Goal: Information Seeking & Learning: Find specific fact

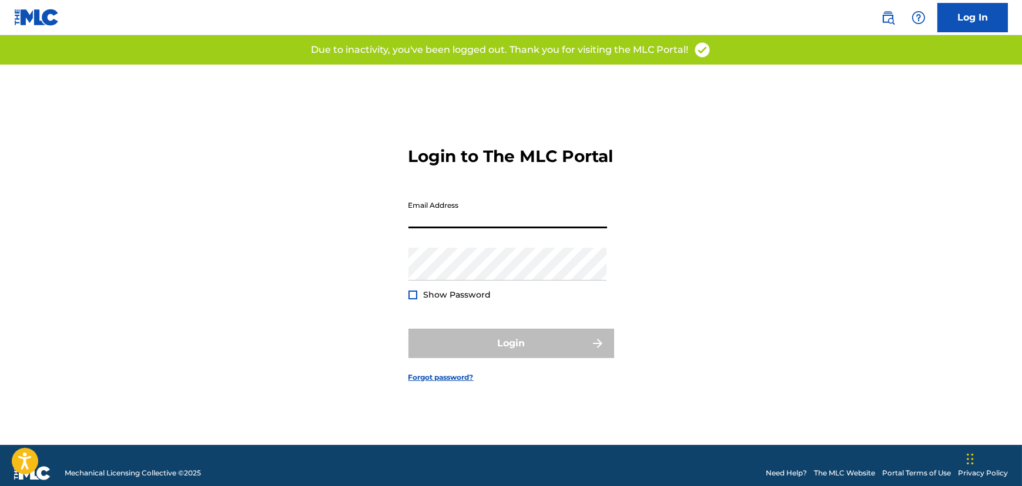
drag, startPoint x: 543, startPoint y: 216, endPoint x: 538, endPoint y: 220, distance: 7.2
click at [543, 216] on input "Email Address" at bounding box center [507, 211] width 199 height 33
type input "[PERSON_NAME][EMAIL_ADDRESS][DOMAIN_NAME]"
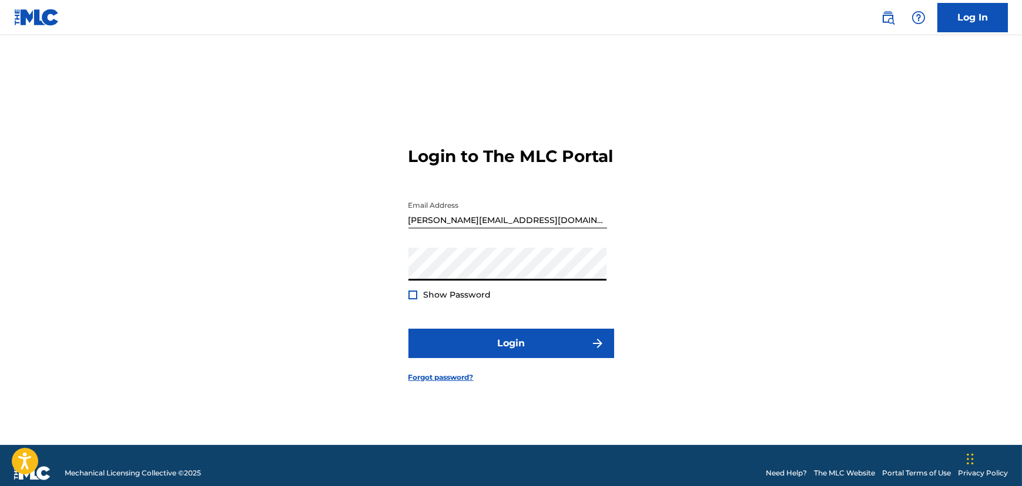
click at [416, 300] on div at bounding box center [412, 295] width 9 height 9
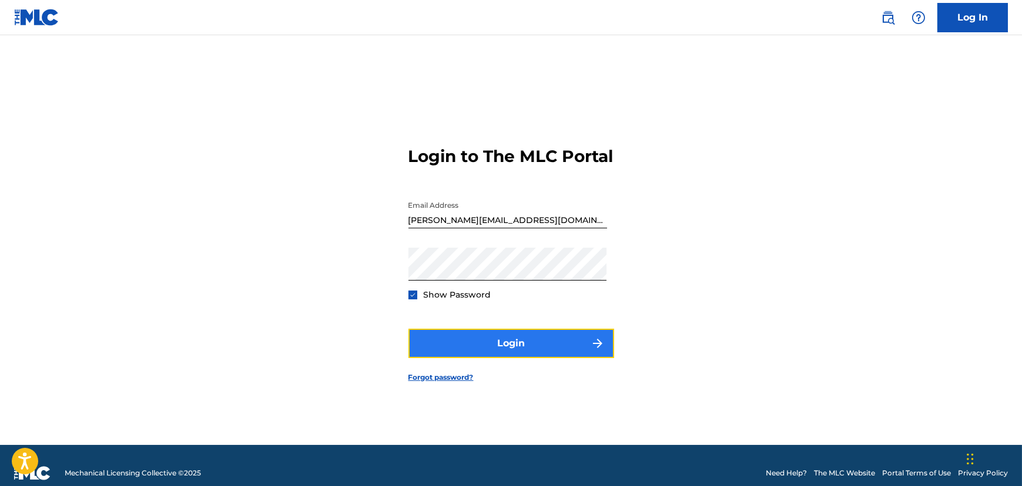
click at [446, 343] on button "Login" at bounding box center [511, 343] width 206 height 29
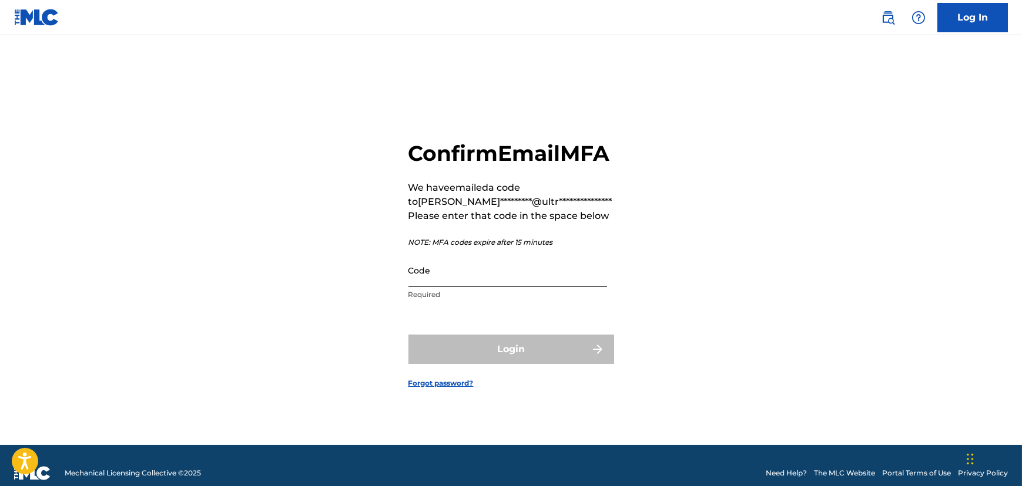
drag, startPoint x: 492, startPoint y: 291, endPoint x: 484, endPoint y: 292, distance: 7.7
click at [491, 287] on input "Code" at bounding box center [507, 270] width 199 height 33
click at [451, 287] on input "Code" at bounding box center [507, 270] width 199 height 33
paste input "482232"
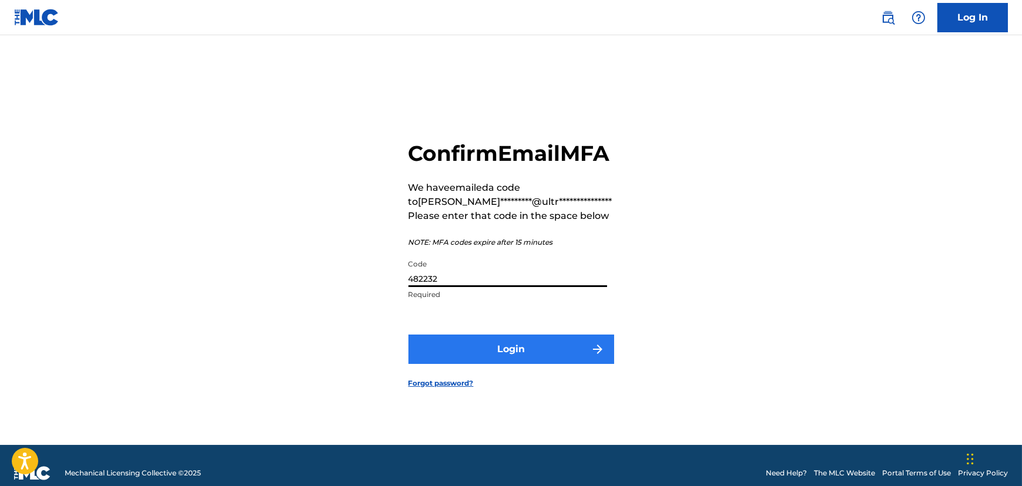
type input "482232"
click at [459, 355] on button "Login" at bounding box center [511, 349] width 206 height 29
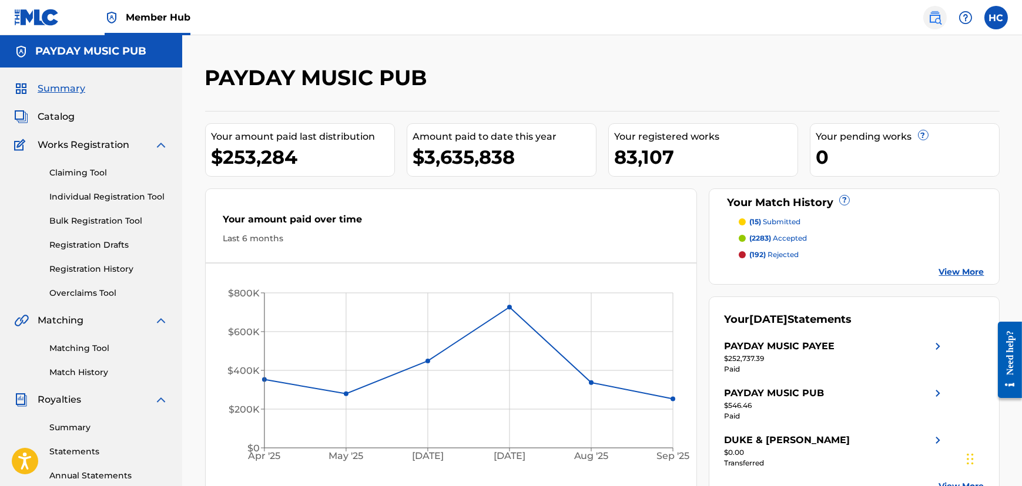
drag, startPoint x: 934, startPoint y: 18, endPoint x: 861, endPoint y: 7, distance: 74.2
click at [934, 17] on img at bounding box center [935, 18] width 14 height 14
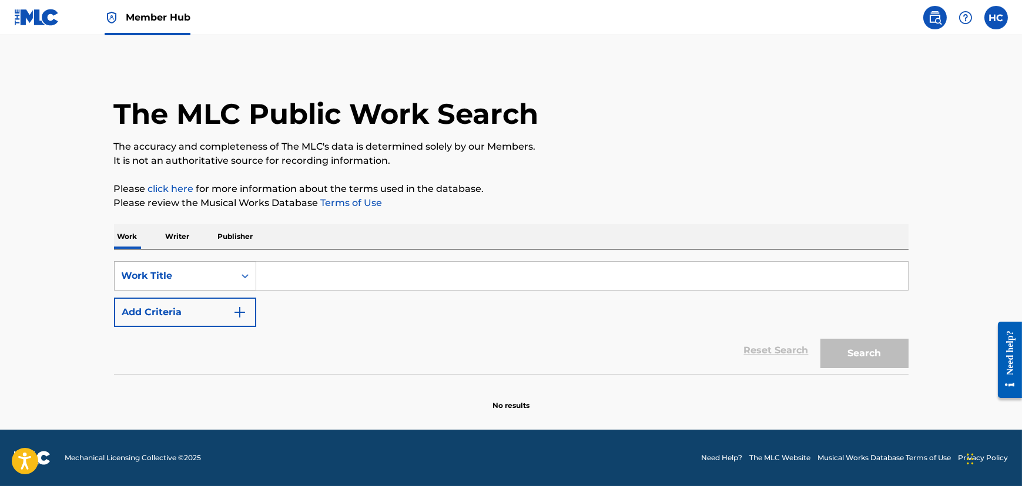
click at [199, 278] on div "Work Title" at bounding box center [175, 276] width 106 height 14
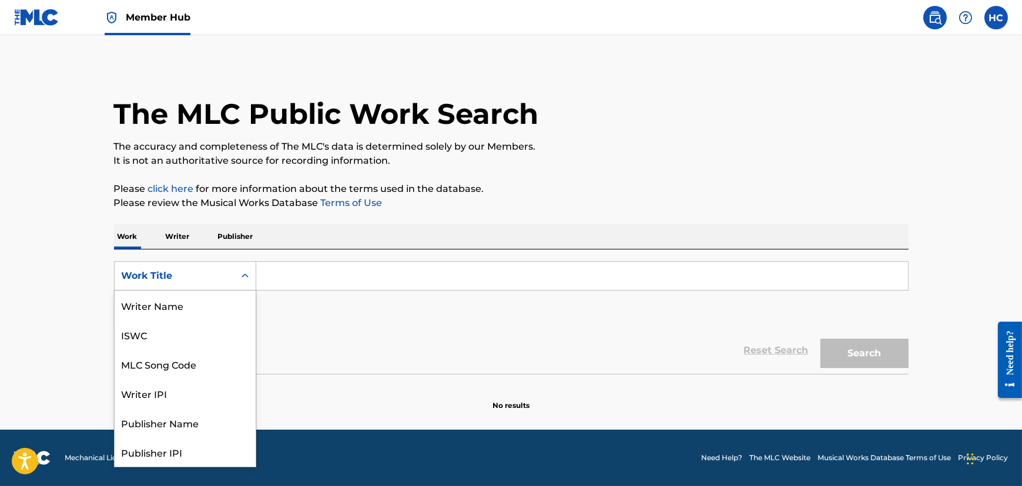
scroll to position [59, 0]
drag, startPoint x: 197, startPoint y: 334, endPoint x: 244, endPoint y: 318, distance: 49.0
click at [199, 334] on div "Writer IPI" at bounding box center [185, 334] width 141 height 29
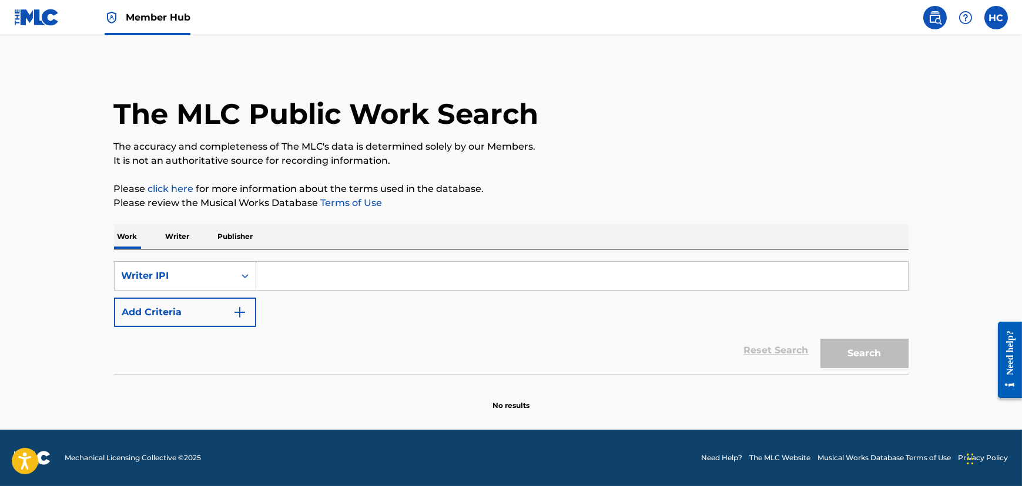
click at [301, 294] on div "SearchWithCriteria37d7bc52-d91e-442d-9fa4-44fc116ba5ea Writer IPI Add Criteria" at bounding box center [511, 294] width 794 height 66
click at [303, 283] on input "Search Form" at bounding box center [581, 276] width 651 height 28
paste input "[PERSON_NAME]"
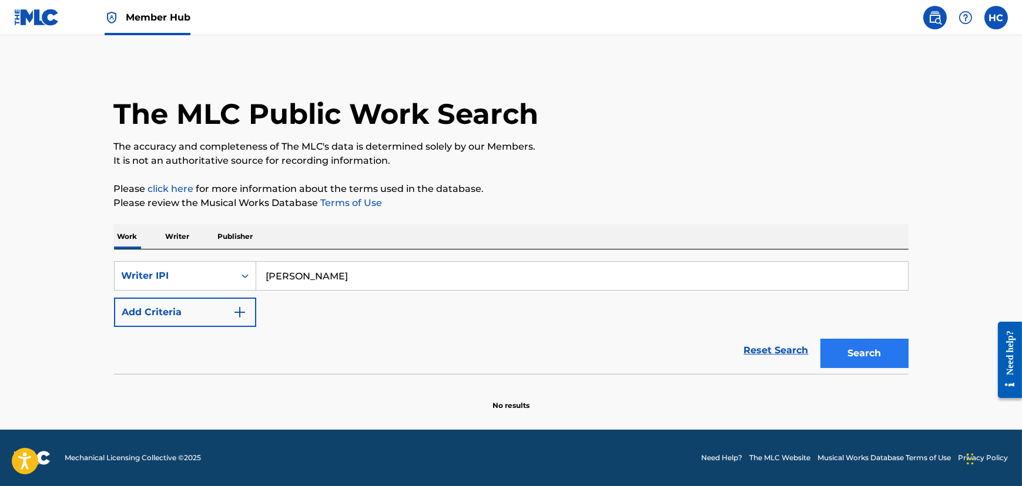
type input "[PERSON_NAME]"
click at [834, 353] on button "Search" at bounding box center [864, 353] width 88 height 29
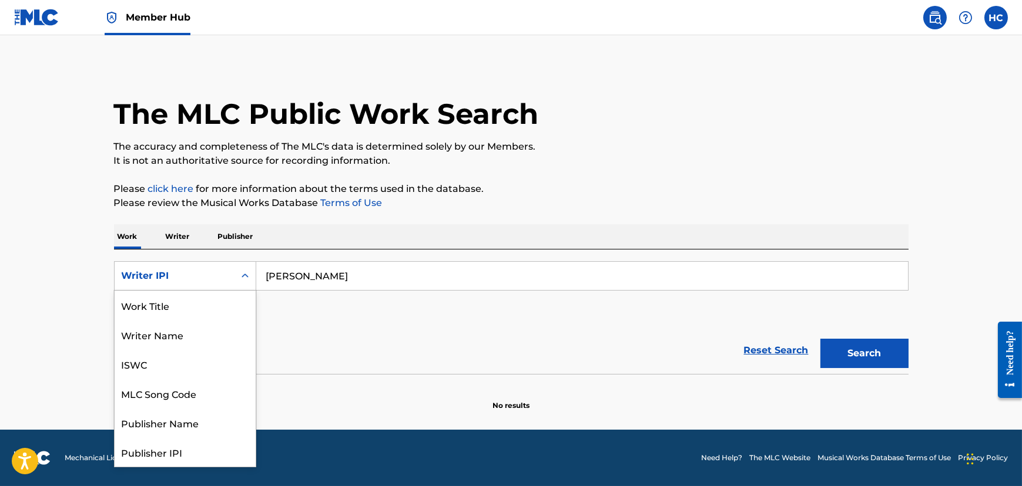
click at [193, 275] on div "Writer IPI" at bounding box center [175, 276] width 106 height 14
click at [189, 334] on div "Writer Name" at bounding box center [185, 334] width 141 height 29
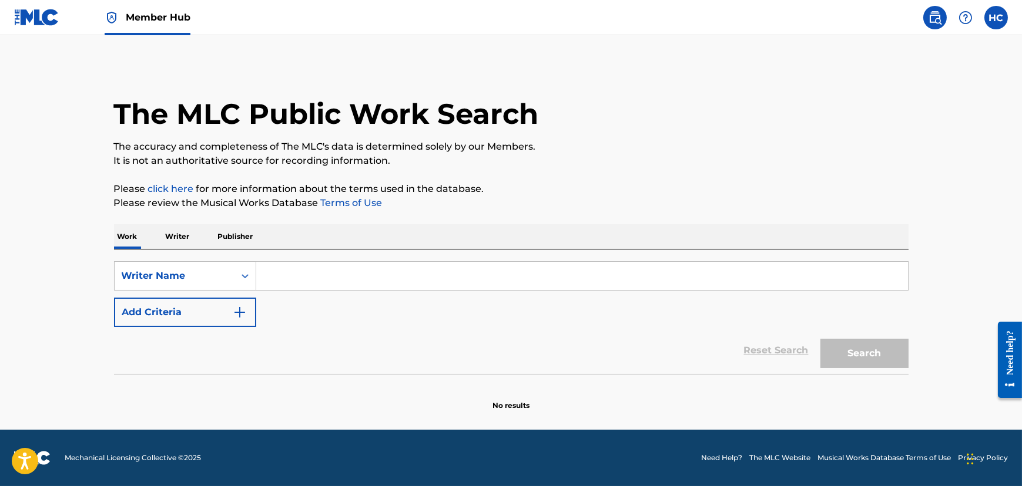
click at [344, 265] on input "Search Form" at bounding box center [581, 276] width 651 height 28
paste input "[PERSON_NAME]"
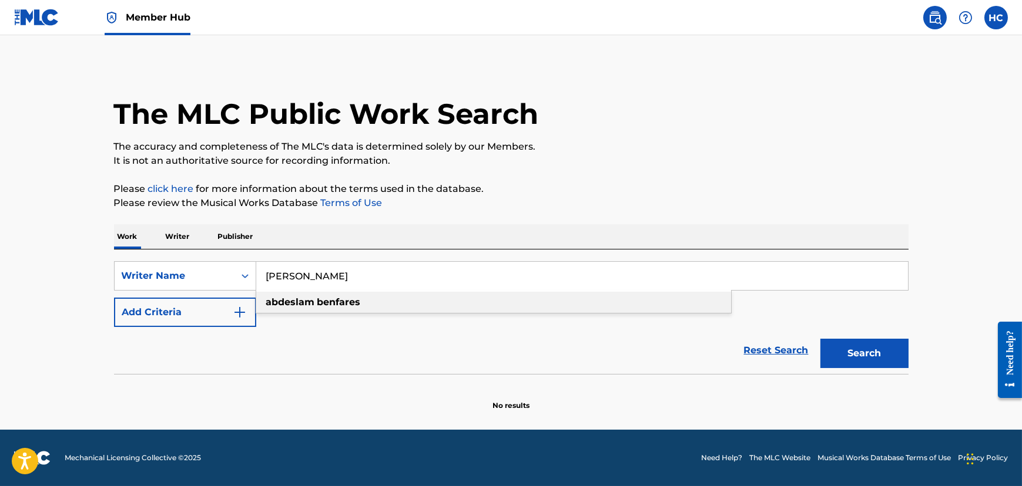
click at [395, 301] on div "[PERSON_NAME]" at bounding box center [493, 302] width 475 height 21
type input "[PERSON_NAME]"
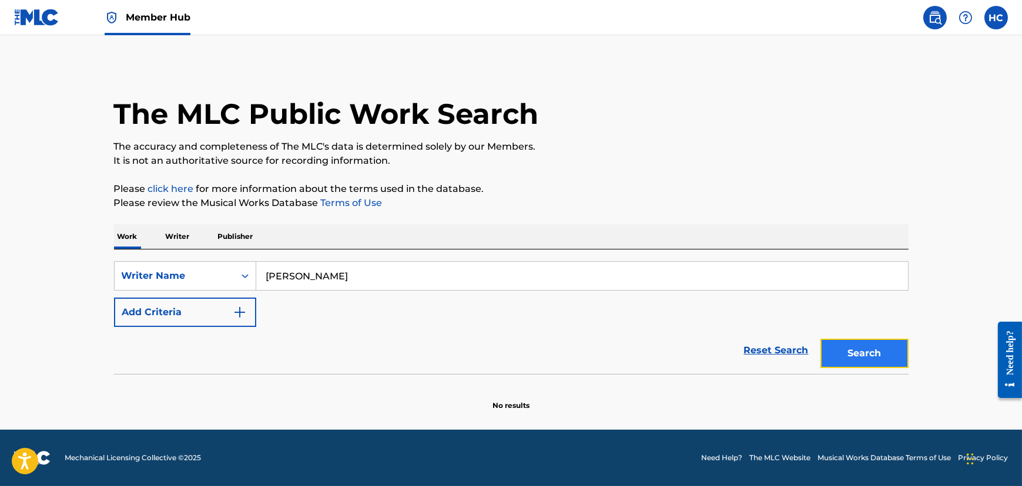
click at [868, 360] on button "Search" at bounding box center [864, 353] width 88 height 29
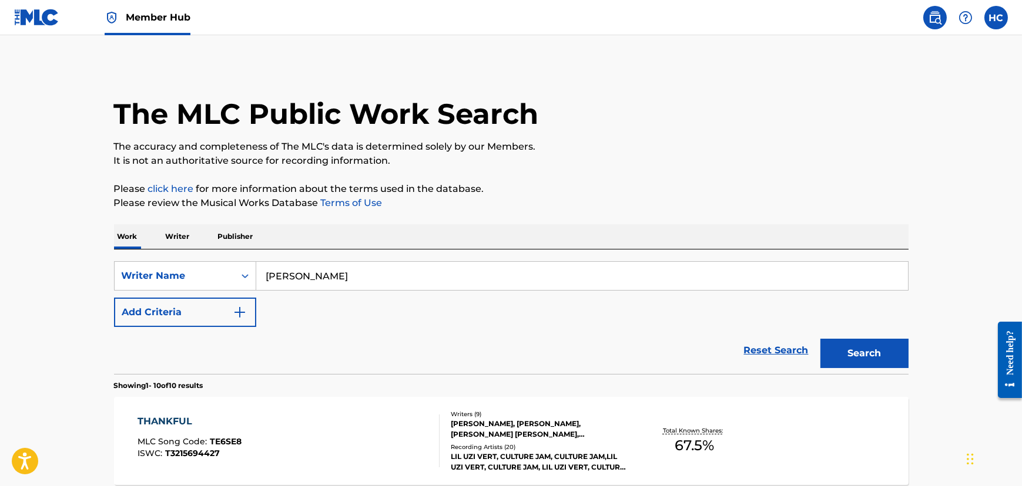
drag, startPoint x: 933, startPoint y: 17, endPoint x: 925, endPoint y: 17, distance: 8.2
click at [933, 17] on img at bounding box center [935, 18] width 14 height 14
click at [163, 23] on span "Member Hub" at bounding box center [158, 18] width 65 height 14
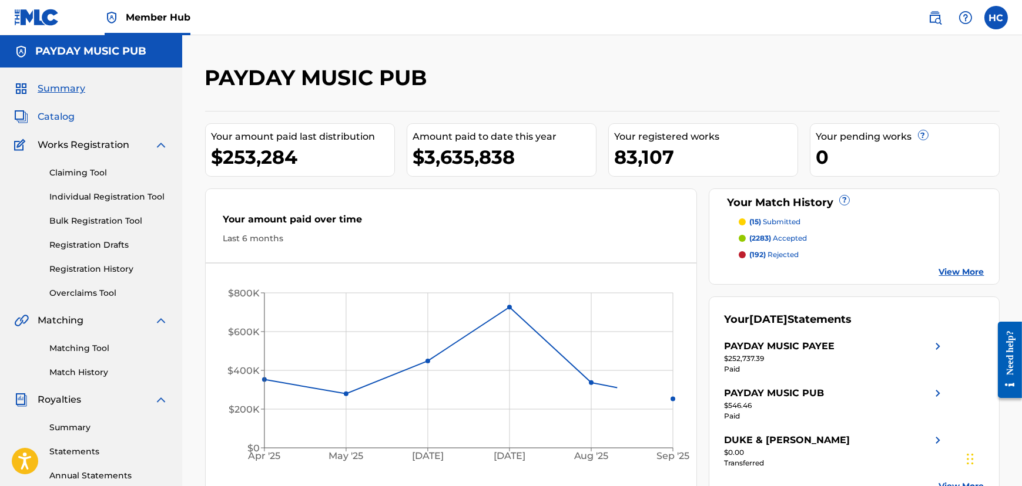
click at [59, 122] on span "Catalog" at bounding box center [56, 117] width 37 height 14
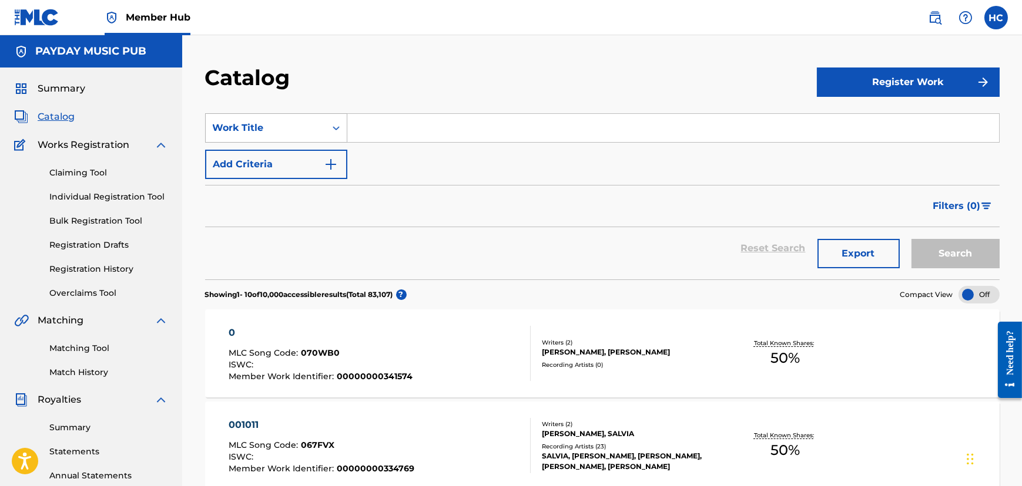
click at [288, 140] on div "Work Title" at bounding box center [276, 127] width 142 height 29
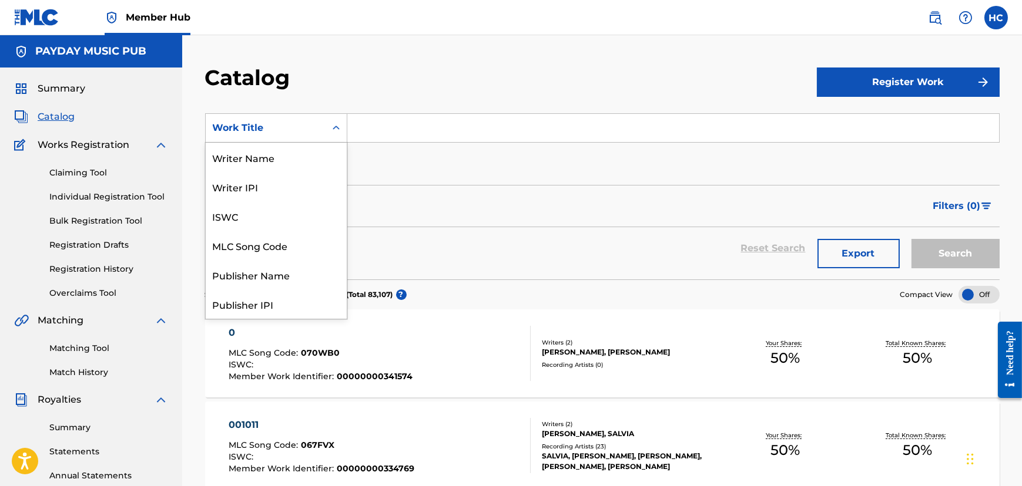
scroll to position [176, 0]
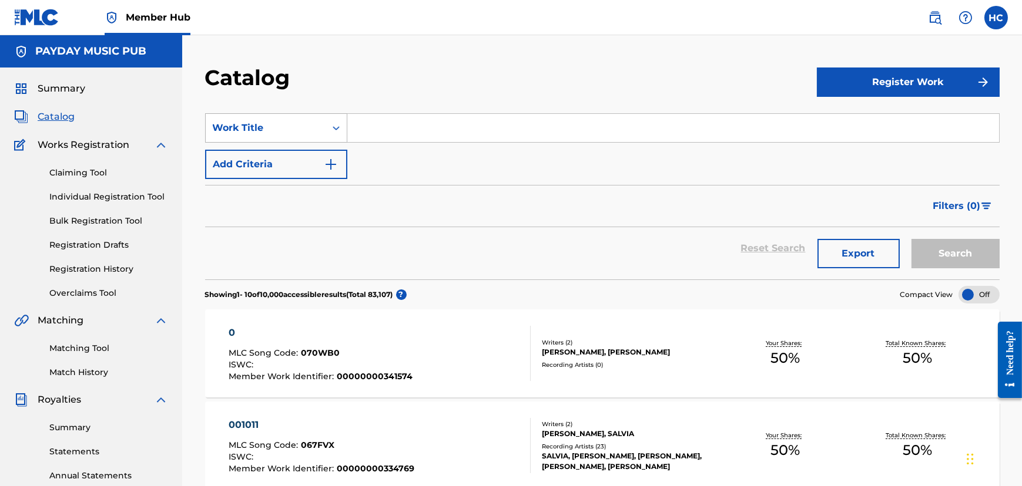
click at [267, 131] on div "Work Title" at bounding box center [266, 128] width 106 height 14
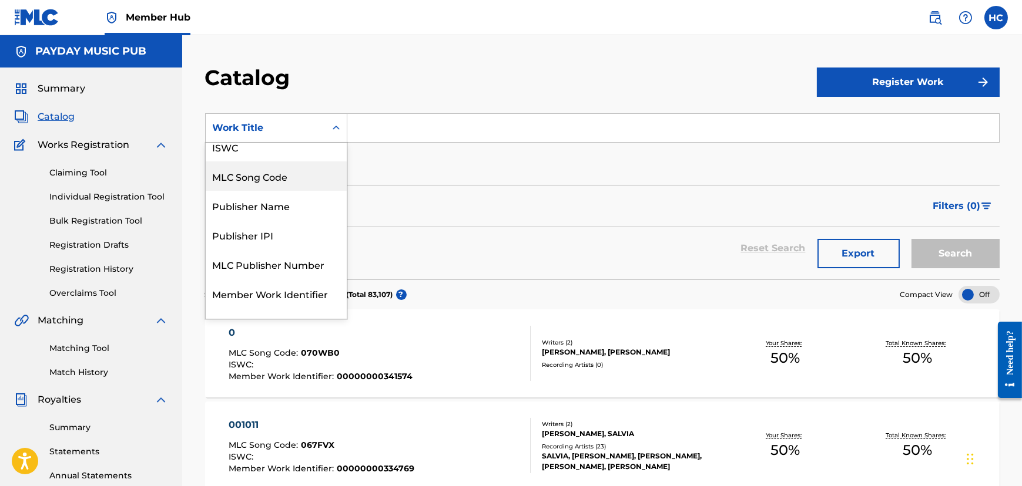
scroll to position [0, 0]
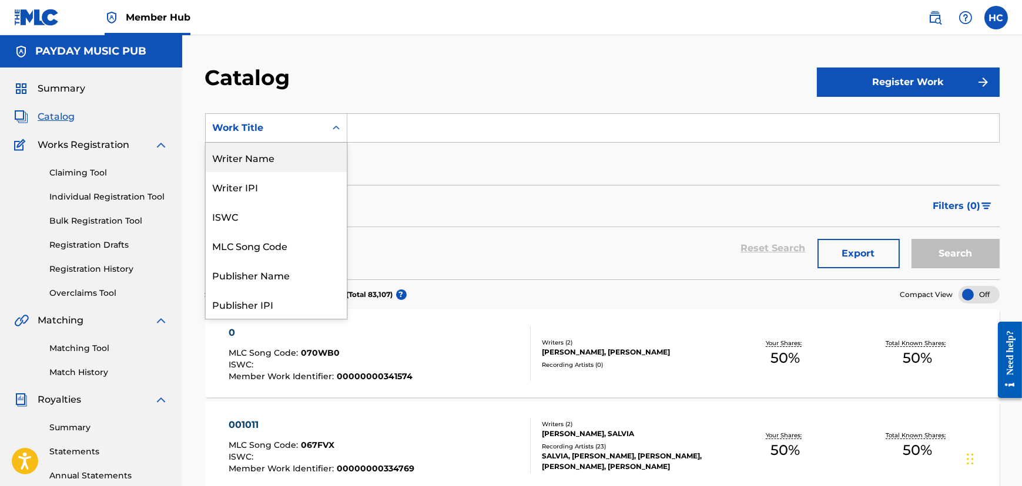
click at [280, 163] on div "Writer Name" at bounding box center [276, 157] width 141 height 29
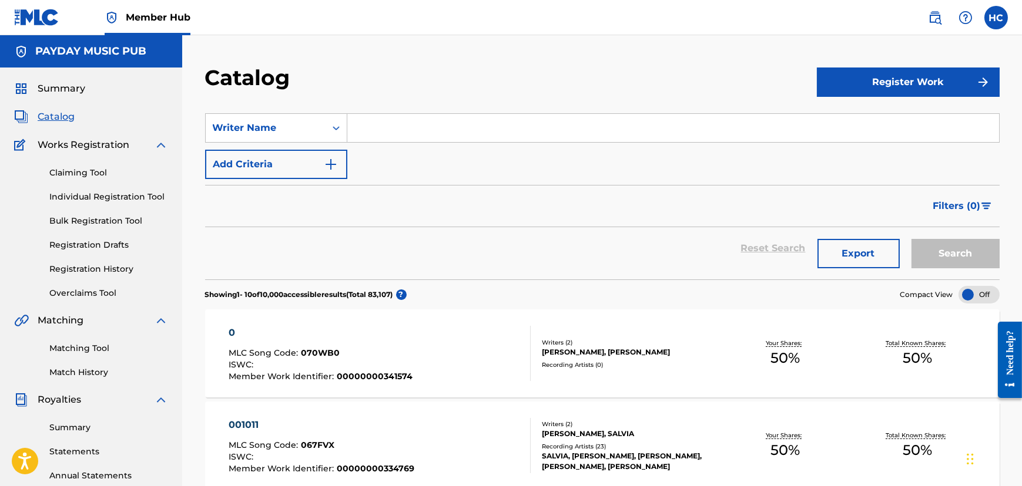
click at [391, 133] on input "Search Form" at bounding box center [672, 128] width 651 height 28
paste input "[PERSON_NAME]"
type input "[PERSON_NAME]"
click at [965, 263] on button "Search" at bounding box center [955, 253] width 88 height 29
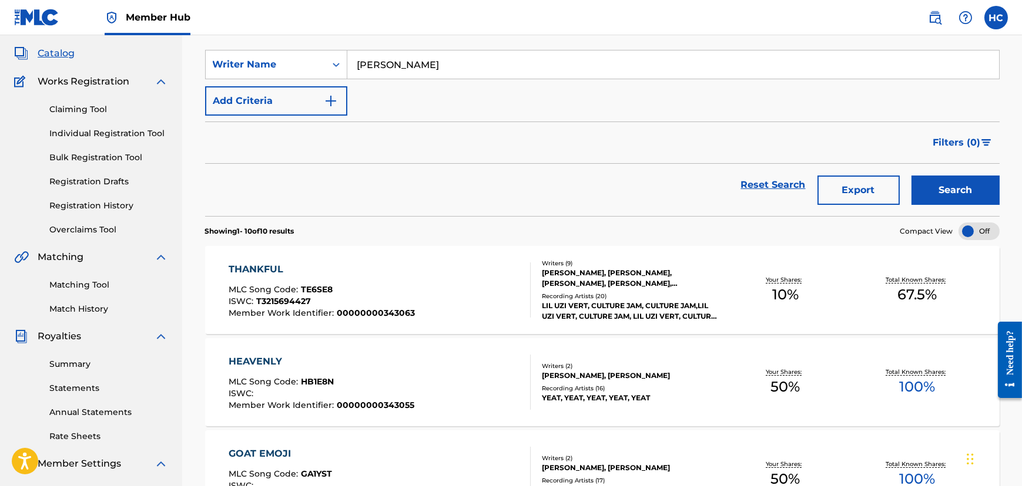
scroll to position [53, 0]
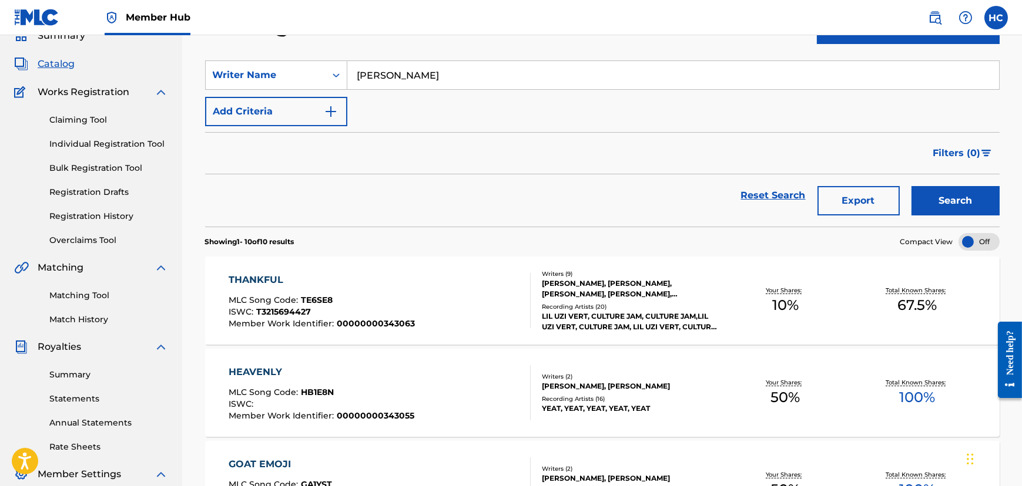
click at [274, 279] on div "THANKFUL" at bounding box center [322, 280] width 186 height 14
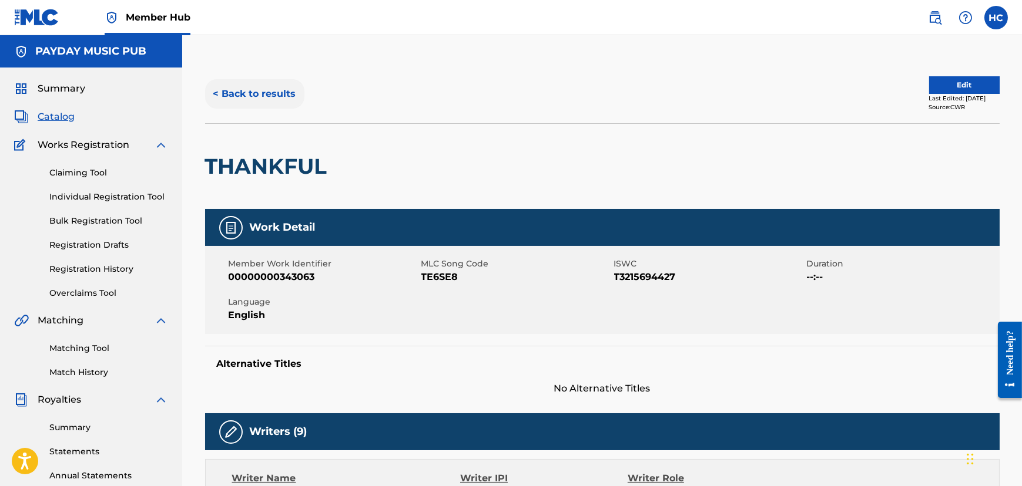
click at [248, 89] on button "< Back to results" at bounding box center [254, 93] width 99 height 29
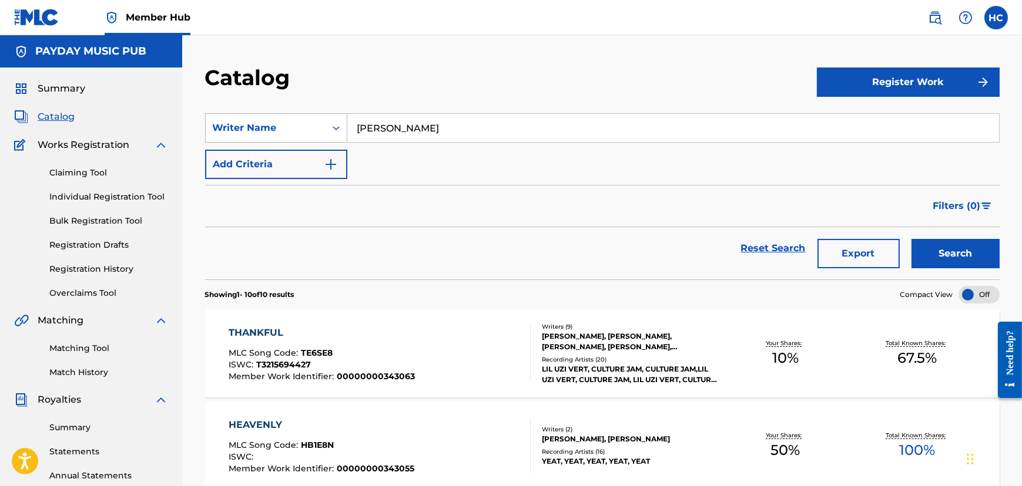
drag, startPoint x: 454, startPoint y: 135, endPoint x: 325, endPoint y: 140, distance: 128.2
click at [325, 140] on div "SearchWithCriteria639b7034-7c9a-4c17-bade-8ecf64095e00 Writer Name [PERSON_NAME]" at bounding box center [602, 127] width 794 height 29
paste input "[PERSON_NAME]"
type input "[PERSON_NAME]"
click at [955, 251] on button "Search" at bounding box center [955, 253] width 88 height 29
